Goal: Check status

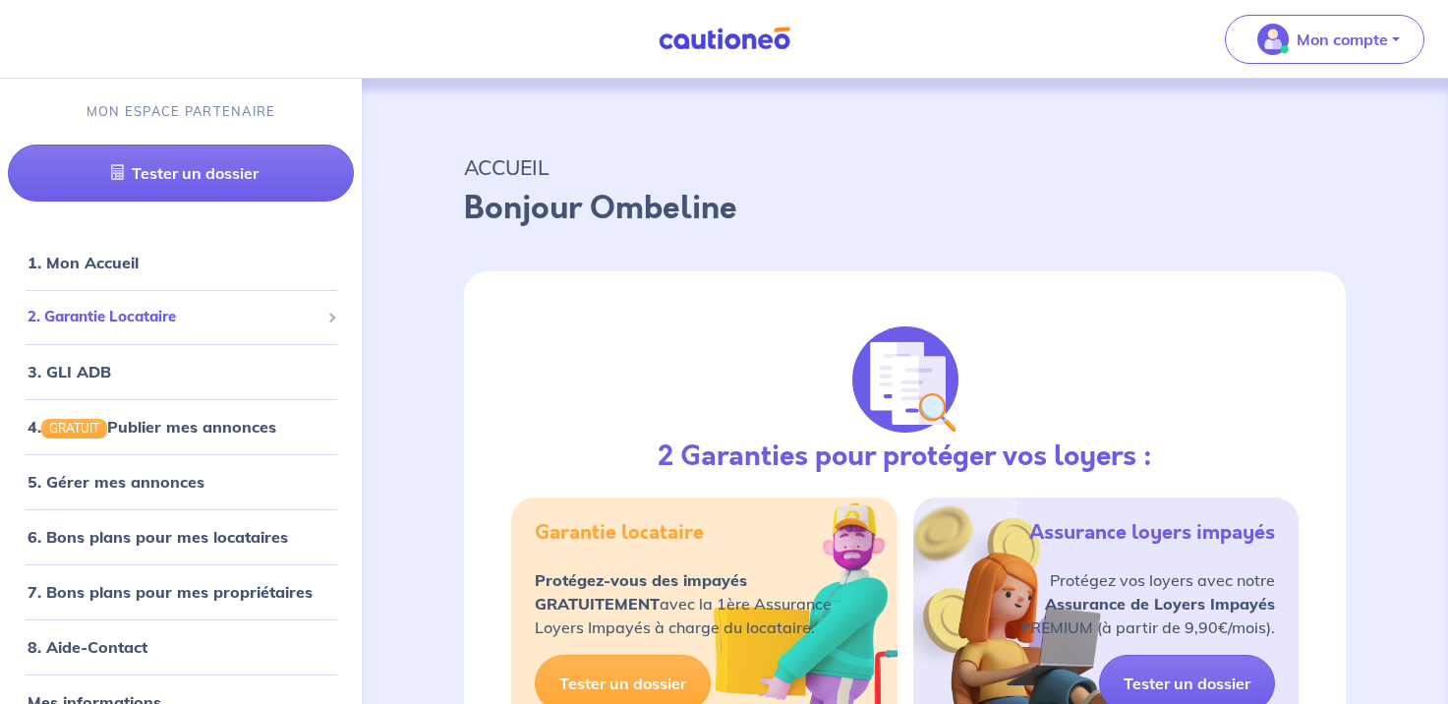
click at [107, 320] on span "2. Garantie Locataire" at bounding box center [174, 317] width 292 height 23
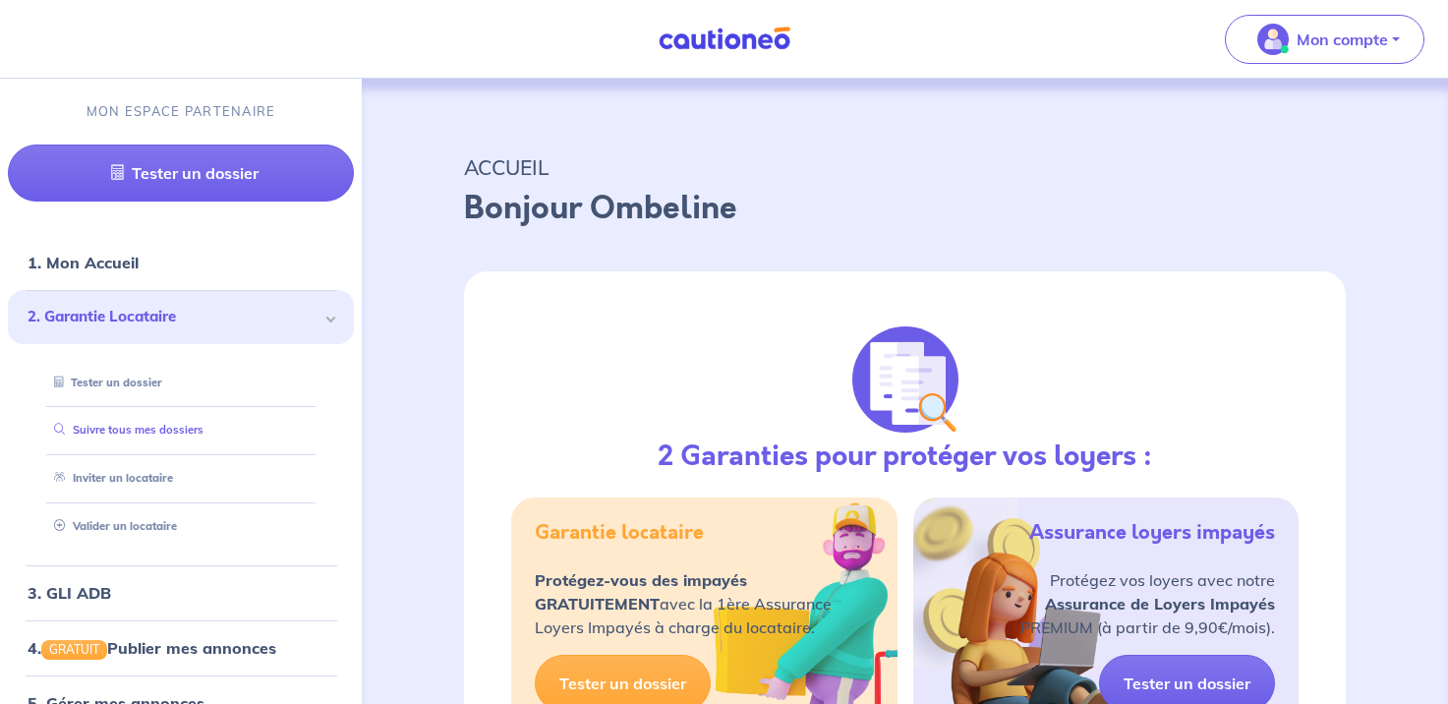
click at [79, 429] on link "Suivre tous mes dossiers" at bounding box center [124, 430] width 157 height 14
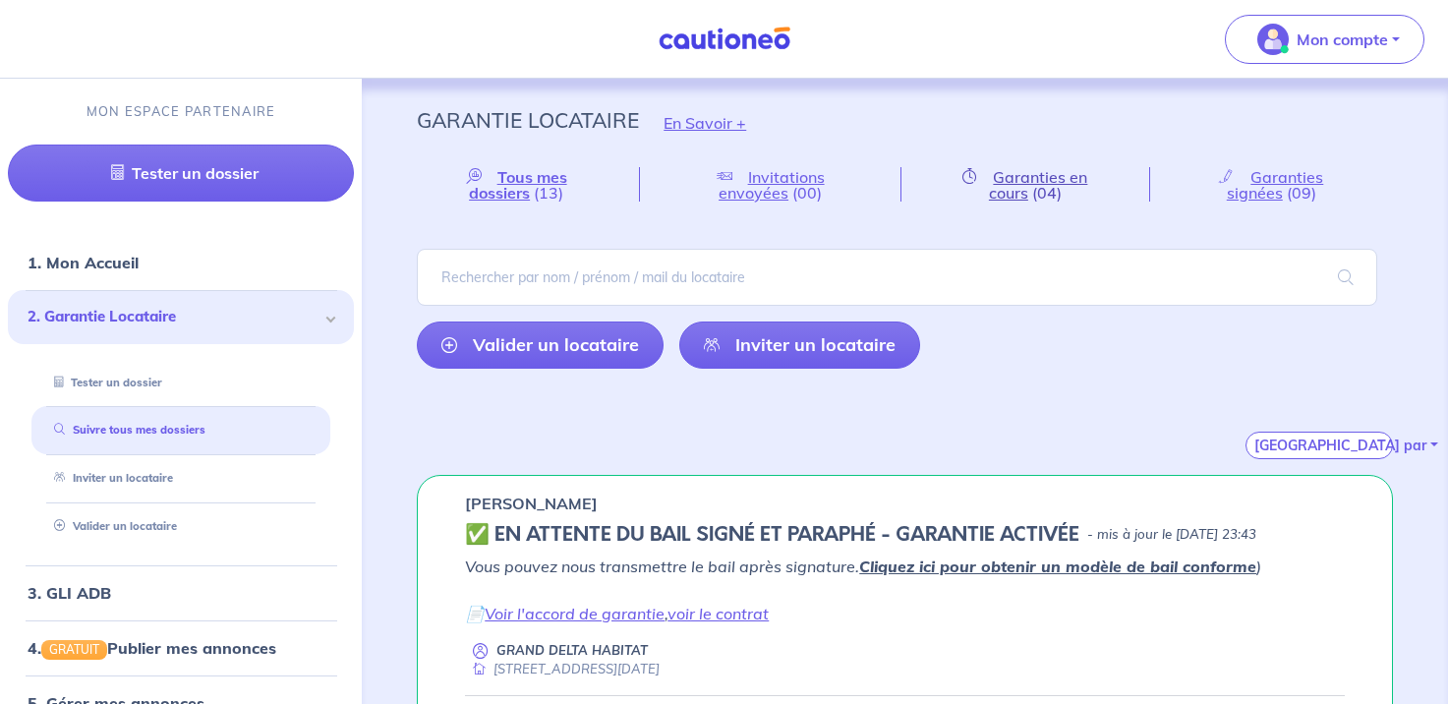
click at [1033, 180] on span "Garanties en cours" at bounding box center [1038, 184] width 99 height 35
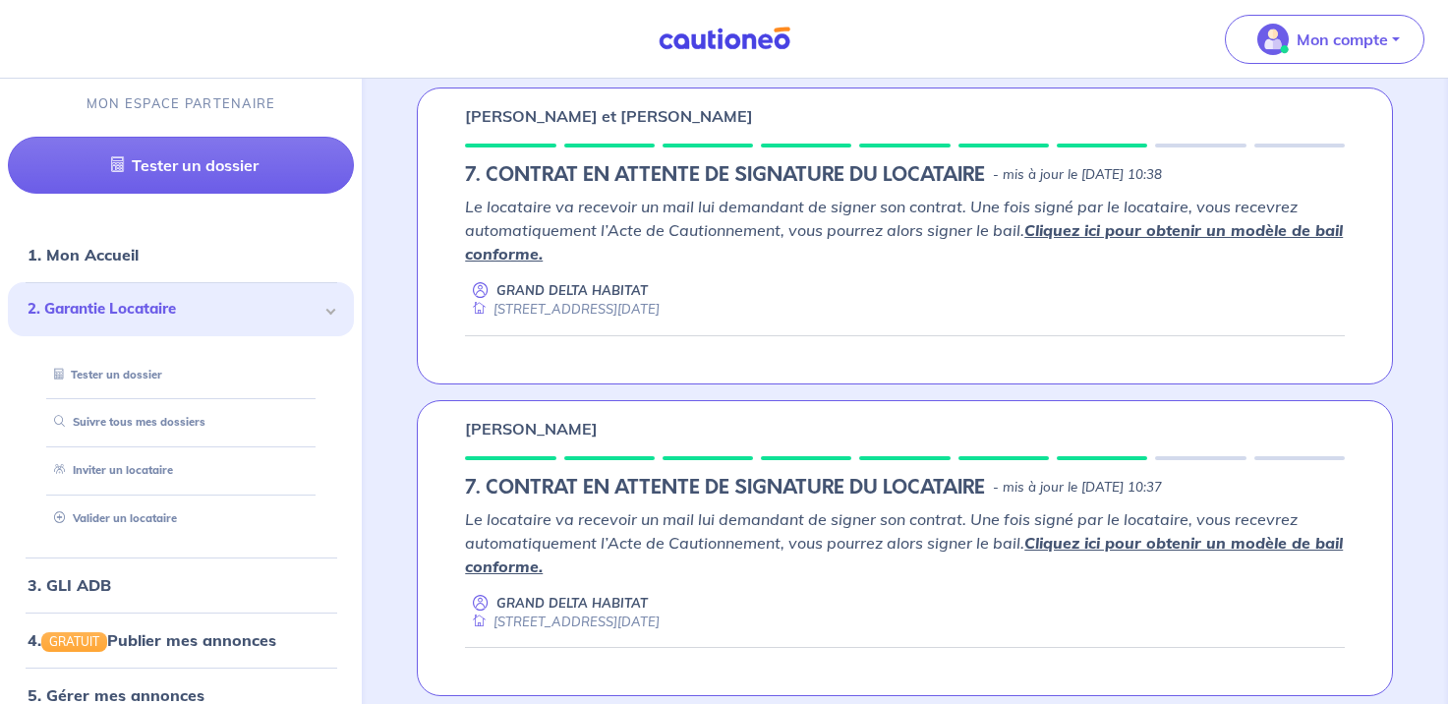
scroll to position [973, 0]
